Goal: Transaction & Acquisition: Purchase product/service

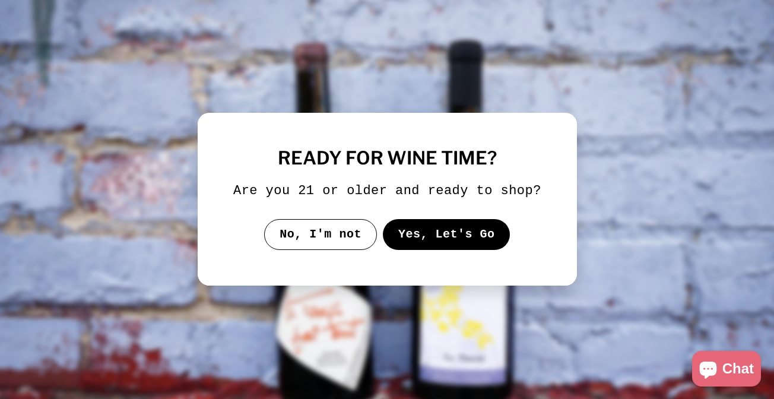
click at [438, 250] on button "Yes, Let's Go" at bounding box center [446, 234] width 128 height 31
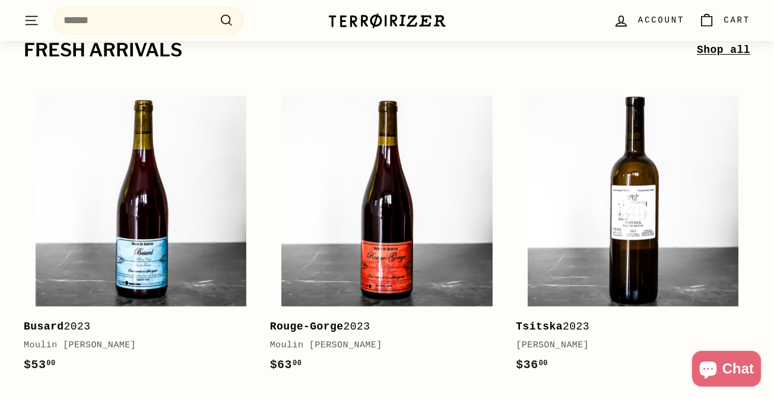
scroll to position [232, 0]
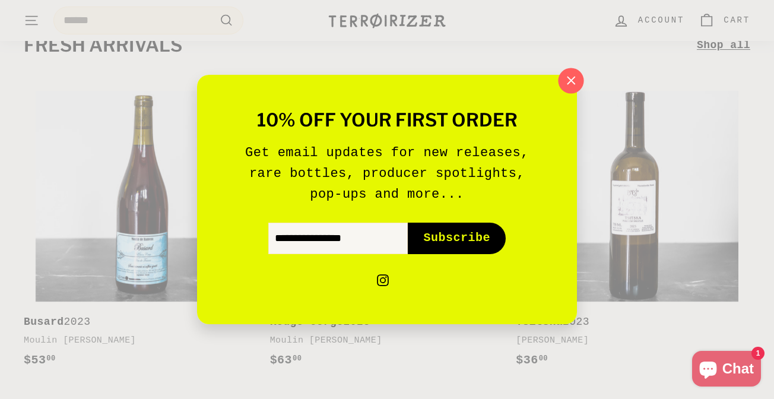
click at [563, 78] on icon "button" at bounding box center [571, 81] width 18 height 18
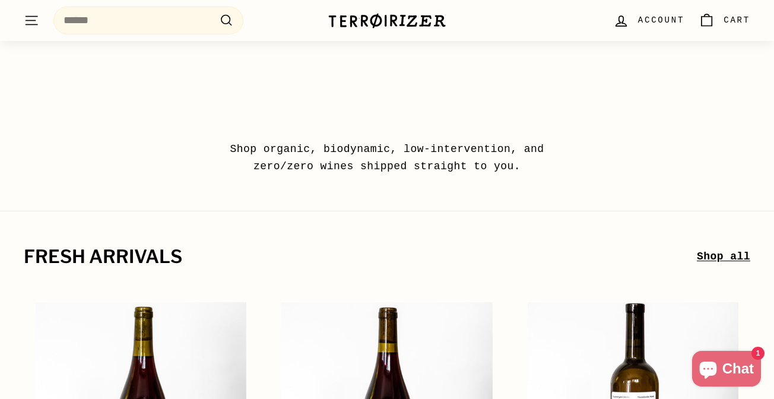
scroll to position [0, 0]
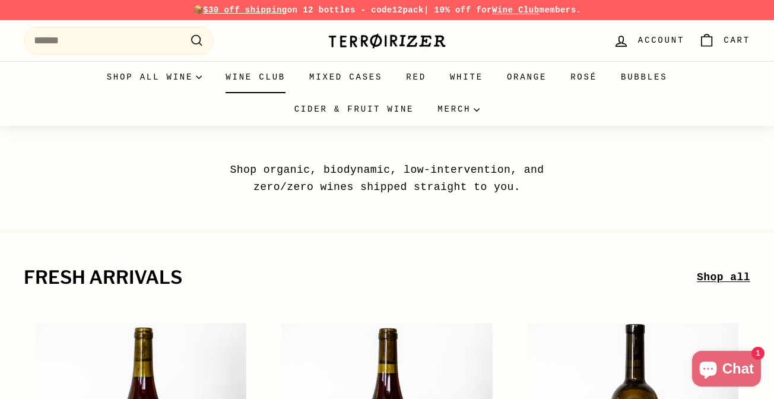
click at [288, 74] on link "Wine Club" at bounding box center [256, 77] width 84 height 32
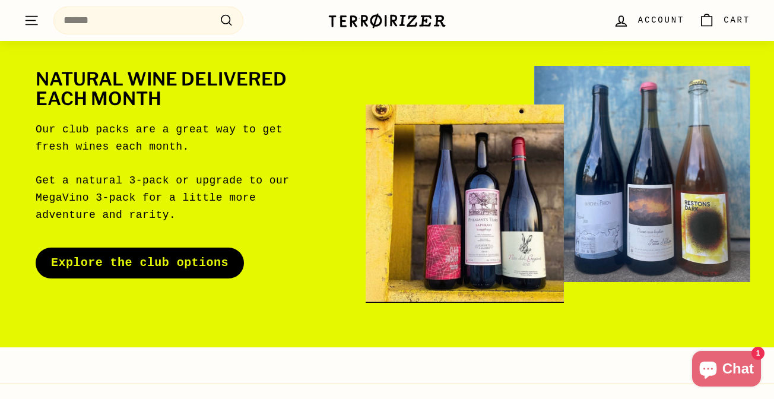
scroll to position [91, 0]
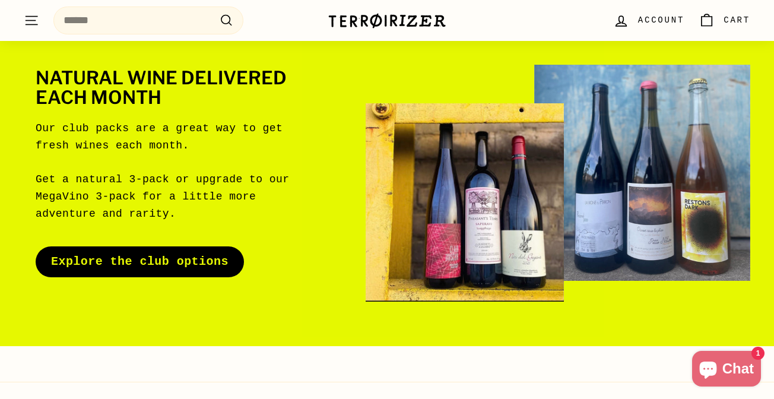
click at [201, 267] on link "Explore the club options" at bounding box center [140, 261] width 208 height 31
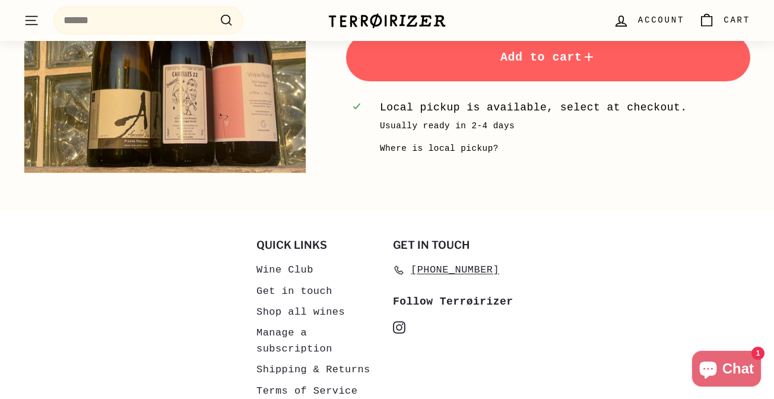
scroll to position [2390, 0]
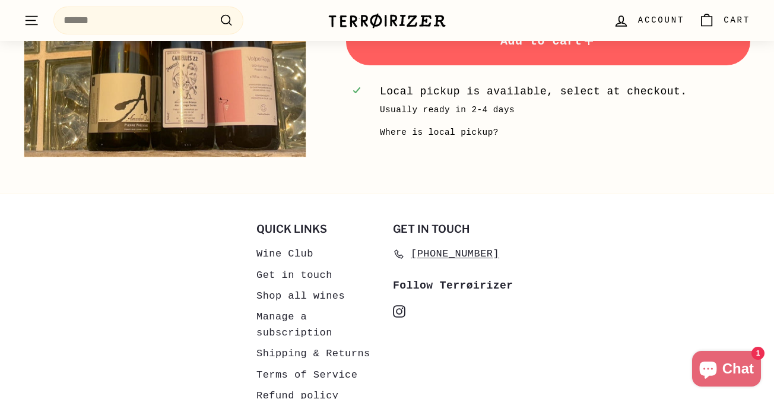
click at [348, 351] on link "Shipping & Returns" at bounding box center [313, 353] width 114 height 21
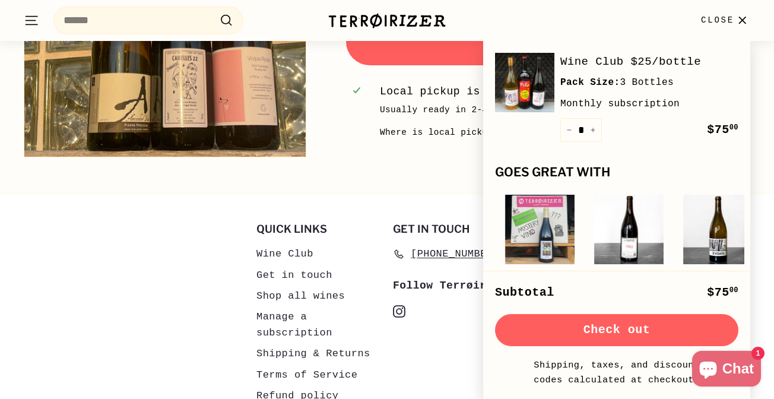
click at [639, 335] on button "Check out" at bounding box center [616, 330] width 243 height 32
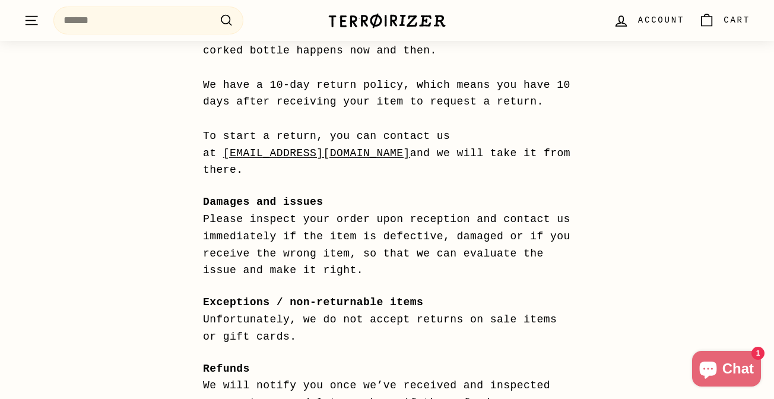
scroll to position [1000, 0]
